Goal: Task Accomplishment & Management: Manage account settings

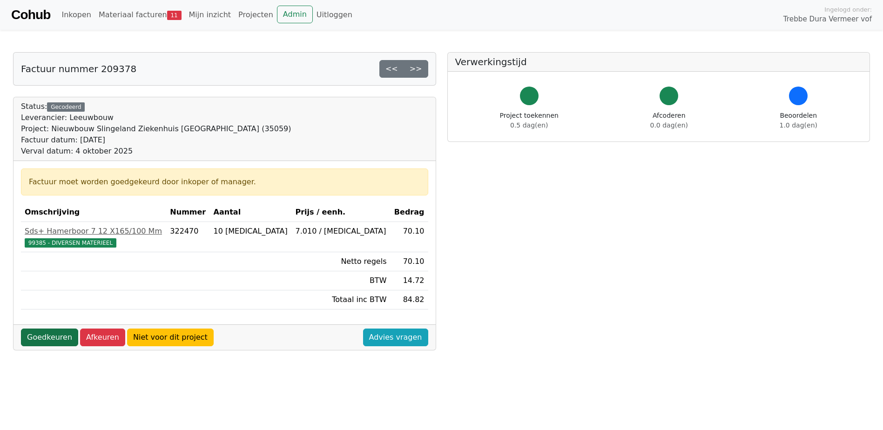
click at [47, 335] on link "Goedkeuren" at bounding box center [49, 338] width 57 height 18
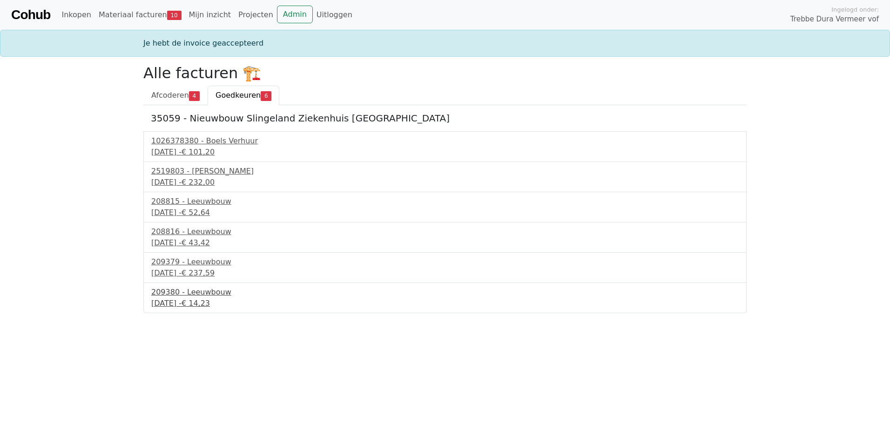
click at [214, 295] on div "209380 - Leeuwbouw" at bounding box center [445, 292] width 588 height 11
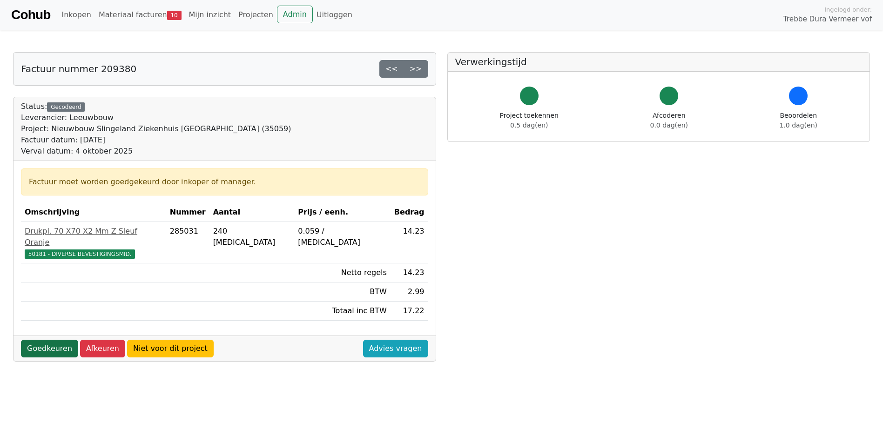
click at [60, 340] on link "Goedkeuren" at bounding box center [49, 349] width 57 height 18
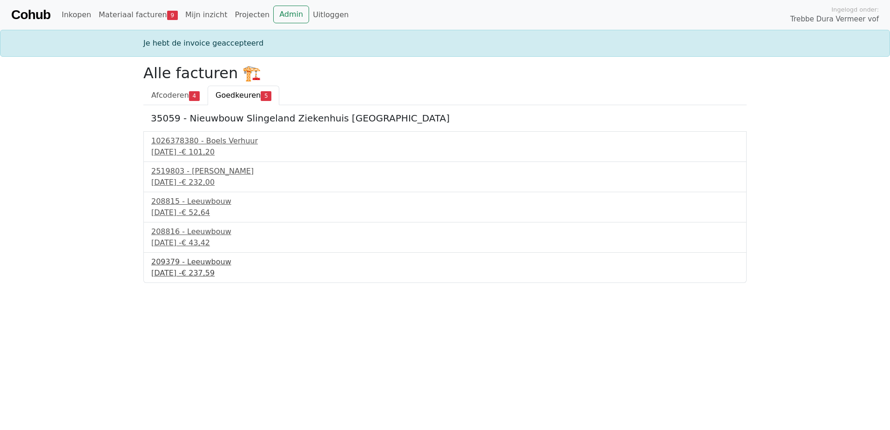
click at [183, 267] on div "209379 - Leeuwbouw" at bounding box center [445, 262] width 588 height 11
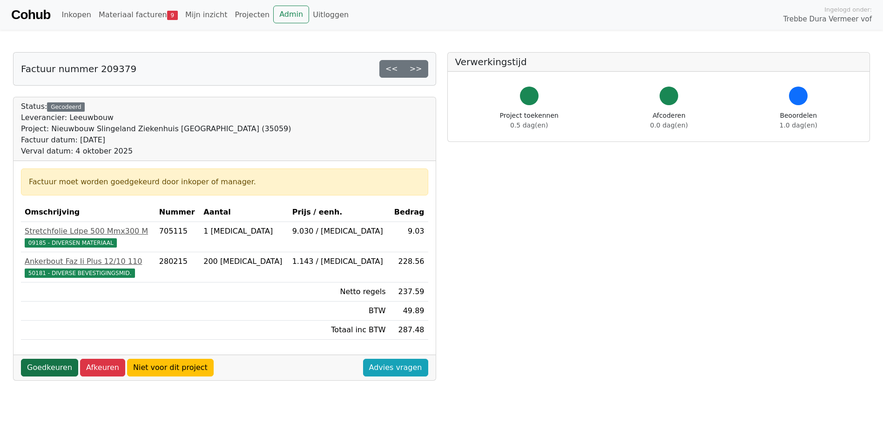
click at [29, 366] on link "Goedkeuren" at bounding box center [49, 368] width 57 height 18
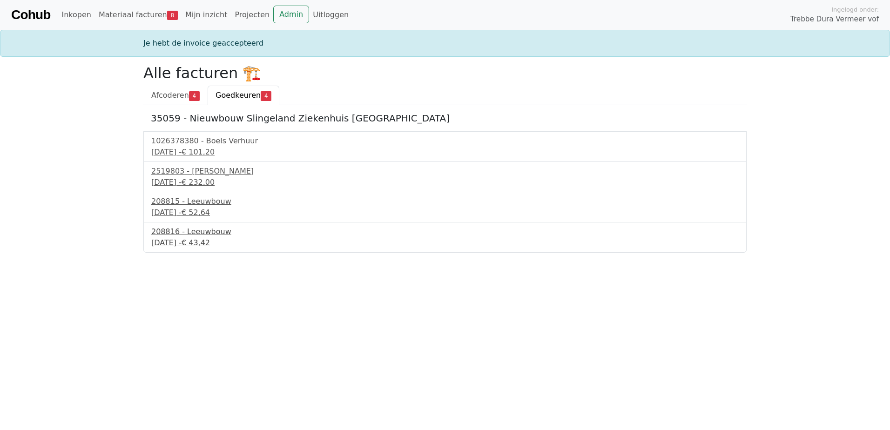
click at [201, 238] on div "3 september 2025 - € 43,42" at bounding box center [445, 242] width 588 height 11
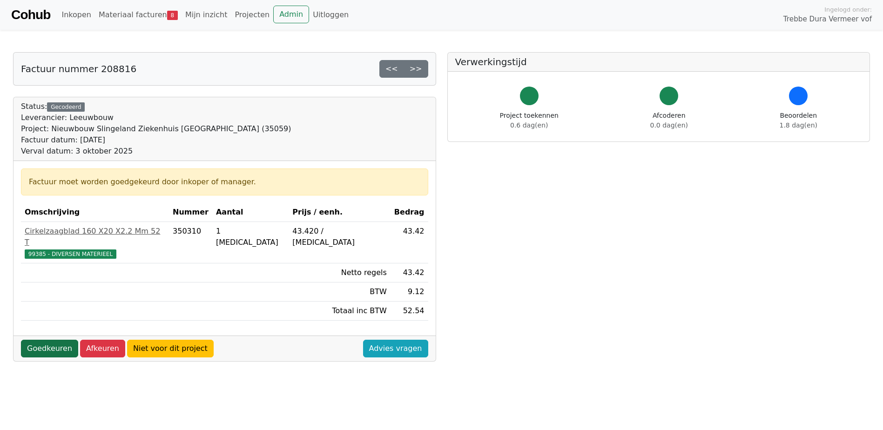
click at [41, 340] on link "Goedkeuren" at bounding box center [49, 349] width 57 height 18
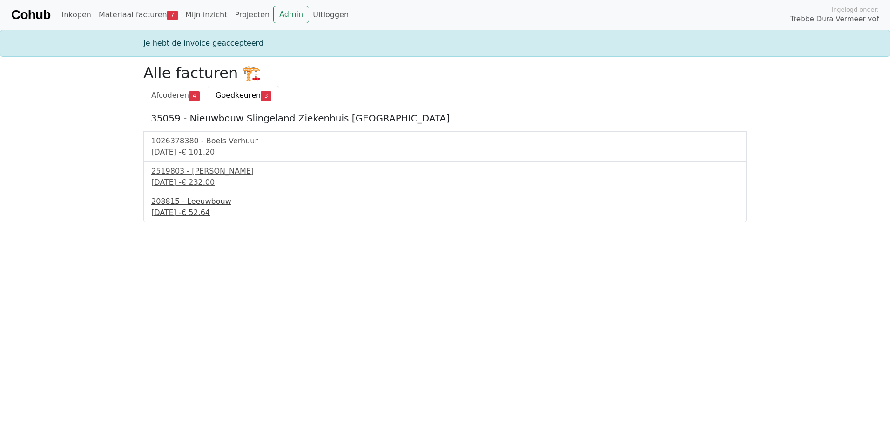
click at [195, 207] on div "3 september 2025 - € 52,64" at bounding box center [445, 212] width 588 height 11
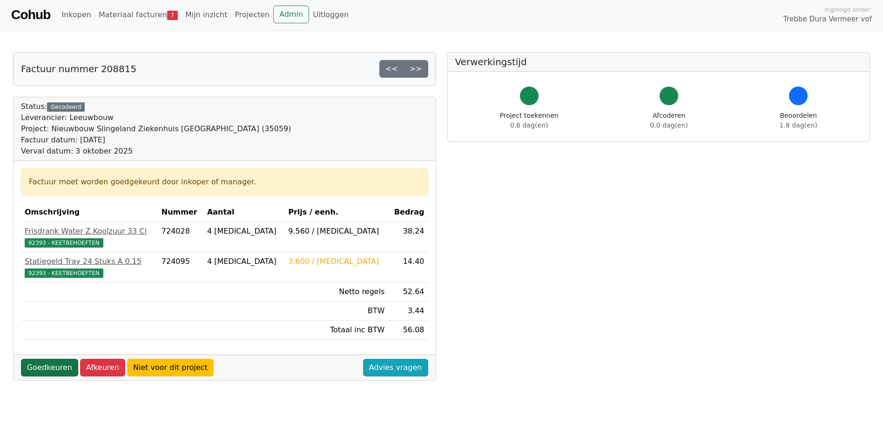
click at [54, 370] on link "Goedkeuren" at bounding box center [49, 368] width 57 height 18
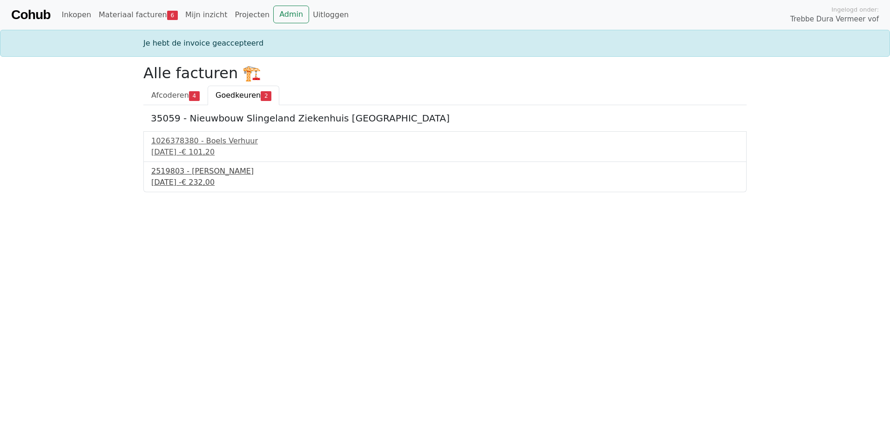
click at [210, 173] on div "2519803 - Van Dalen" at bounding box center [445, 171] width 588 height 11
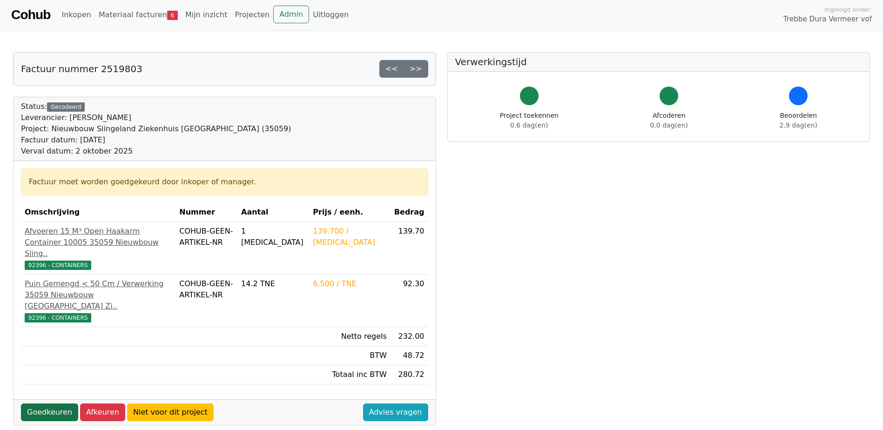
click at [44, 404] on link "Goedkeuren" at bounding box center [49, 413] width 57 height 18
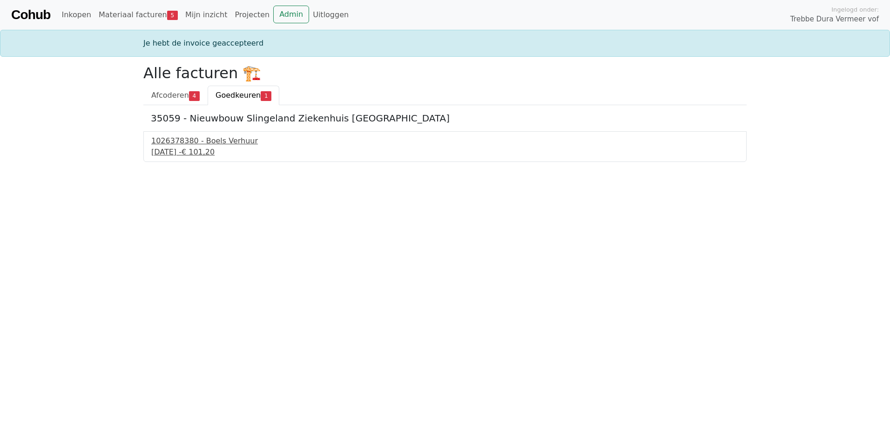
click at [181, 135] on div "1026378380 - Boels Verhuur" at bounding box center [445, 140] width 588 height 11
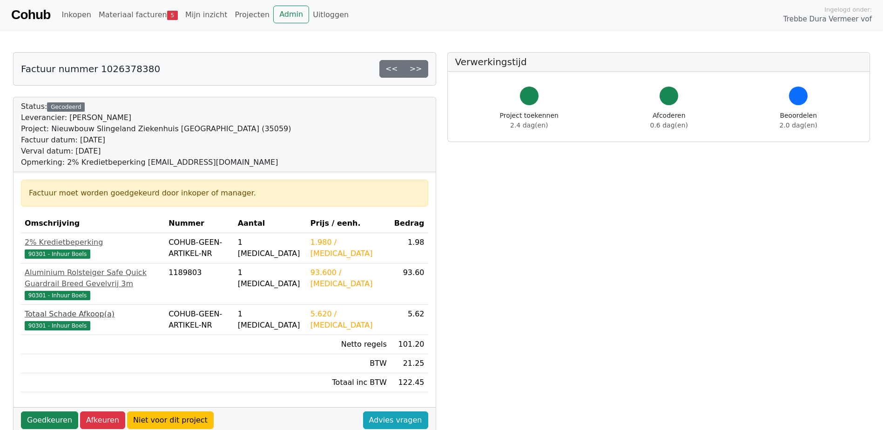
click at [66, 328] on span "90301 - Inhuur Boels" at bounding box center [58, 325] width 66 height 9
